Goal: Task Accomplishment & Management: Manage account settings

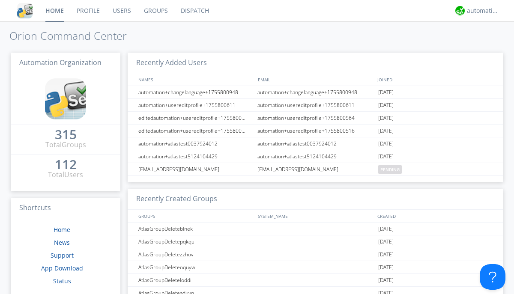
click at [121, 11] on link "Users" at bounding box center [121, 10] width 31 height 21
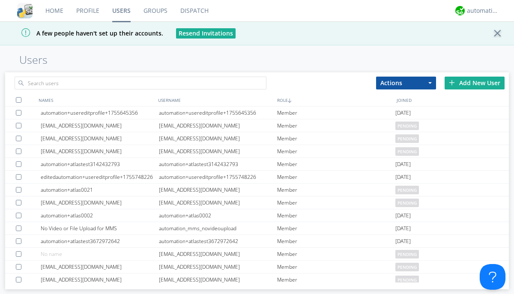
click at [475, 83] on div "Add New User" at bounding box center [475, 83] width 60 height 13
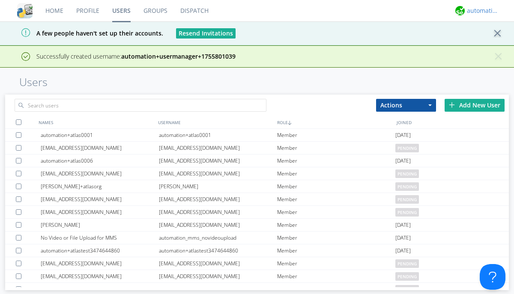
click at [481, 11] on div "automation+atlas" at bounding box center [483, 10] width 32 height 9
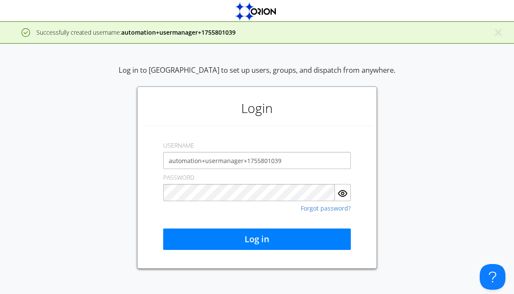
type input "automation+usermanager+1755801039"
click at [257, 240] on button "Log in" at bounding box center [257, 239] width 188 height 21
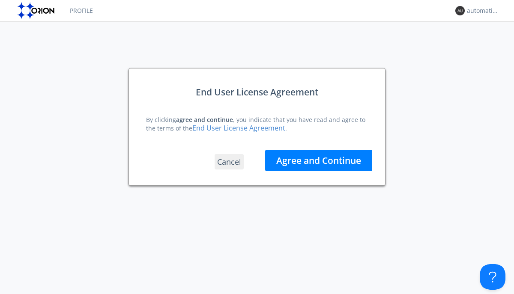
click at [319, 160] on button "Agree and Continue" at bounding box center [318, 160] width 107 height 21
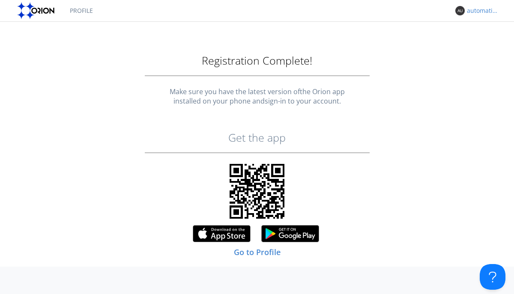
click at [481, 11] on div "automation+usermanager+1755801039" at bounding box center [483, 10] width 32 height 9
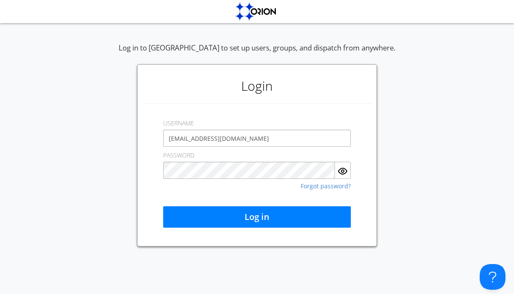
type input "[EMAIL_ADDRESS][DOMAIN_NAME]"
click at [257, 217] on button "Log in" at bounding box center [257, 217] width 188 height 21
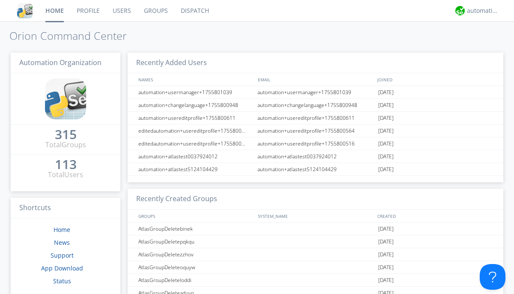
click at [121, 11] on link "Users" at bounding box center [121, 10] width 31 height 21
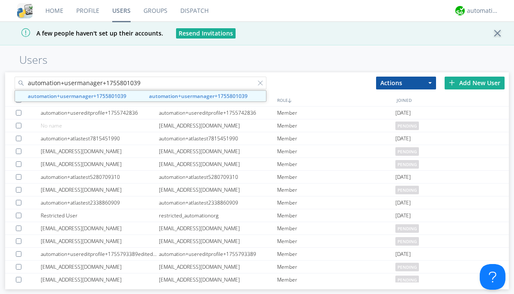
type input "automation+usermanager+1755801039"
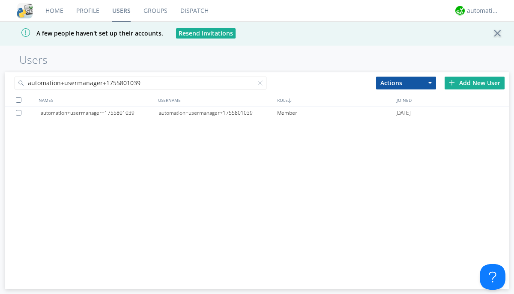
click at [218, 113] on div "automation+usermanager+1755801039" at bounding box center [218, 113] width 118 height 13
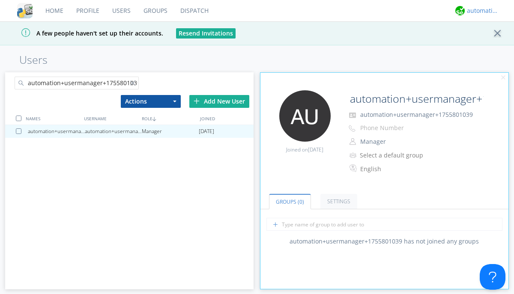
click at [481, 11] on div "automation+atlas" at bounding box center [483, 10] width 32 height 9
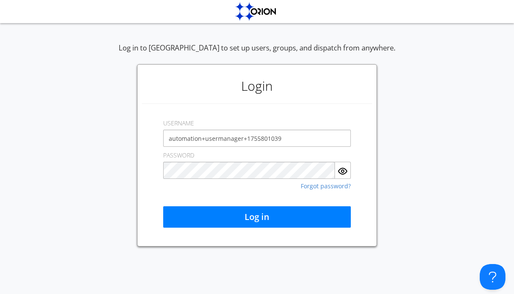
type input "automation+usermanager+1755801039"
click at [257, 217] on button "Log in" at bounding box center [257, 217] width 188 height 21
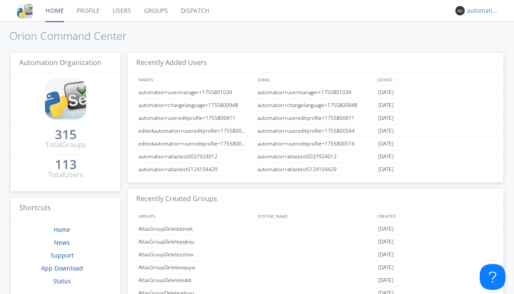
click at [481, 11] on div "automation+usermanager+1755801039" at bounding box center [483, 10] width 32 height 9
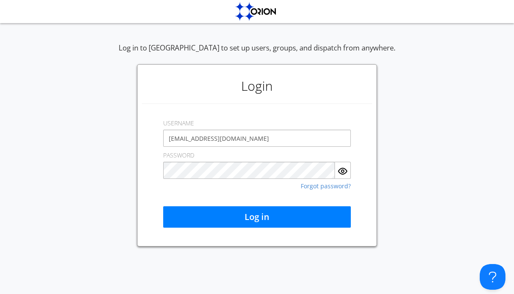
type input "[EMAIL_ADDRESS][DOMAIN_NAME]"
click at [257, 217] on button "Log in" at bounding box center [257, 217] width 188 height 21
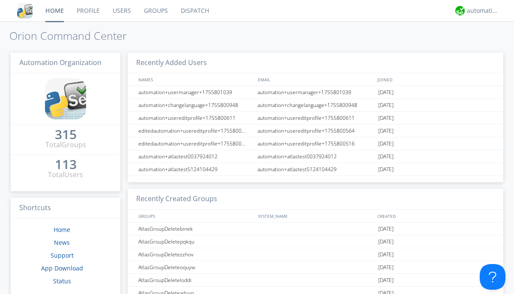
click at [121, 11] on link "Users" at bounding box center [121, 10] width 31 height 21
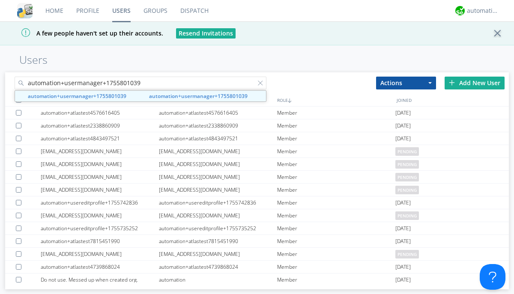
type input "automation+usermanager+1755801039"
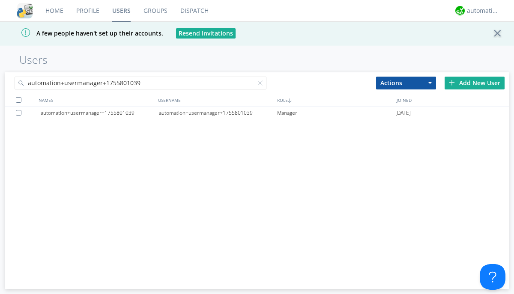
click at [20, 113] on div at bounding box center [20, 113] width 9 height 6
click at [406, 83] on button "Actions" at bounding box center [406, 83] width 60 height 13
click at [0, 0] on link "Delete User" at bounding box center [0, 0] width 0 height 0
